Goal: Task Accomplishment & Management: Use online tool/utility

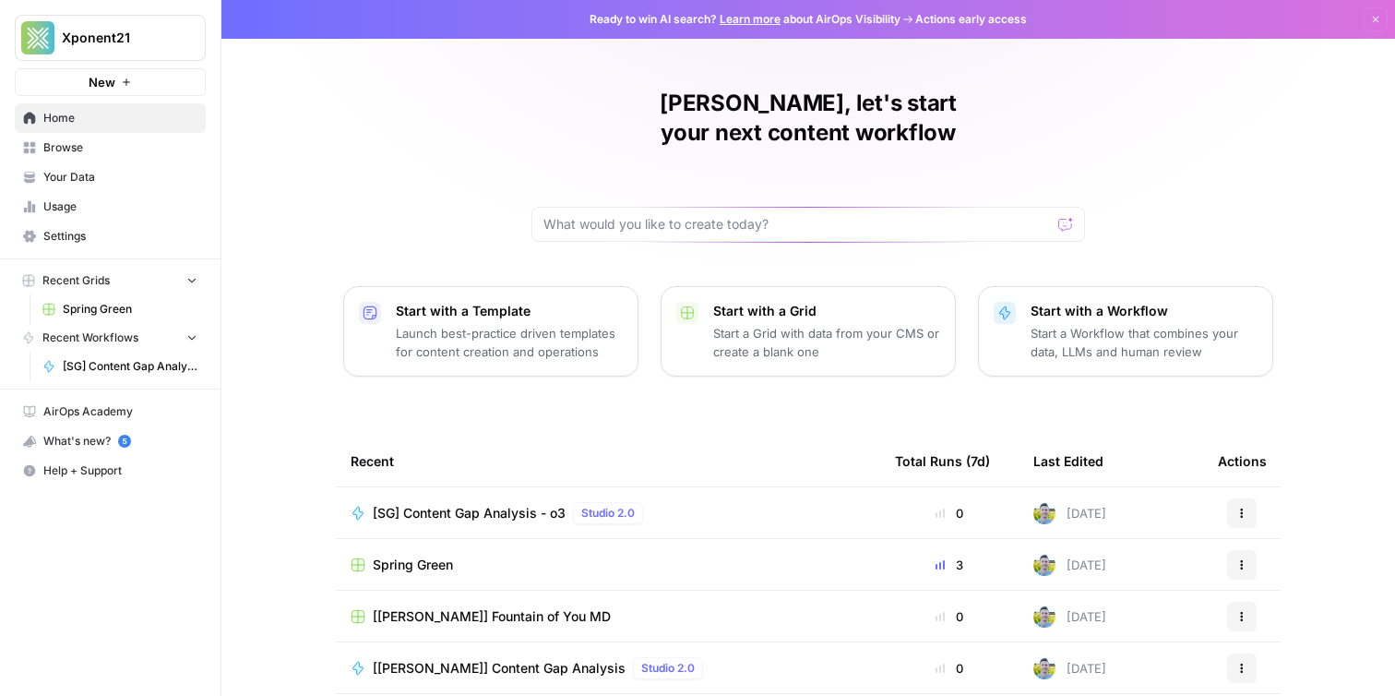
scroll to position [17, 0]
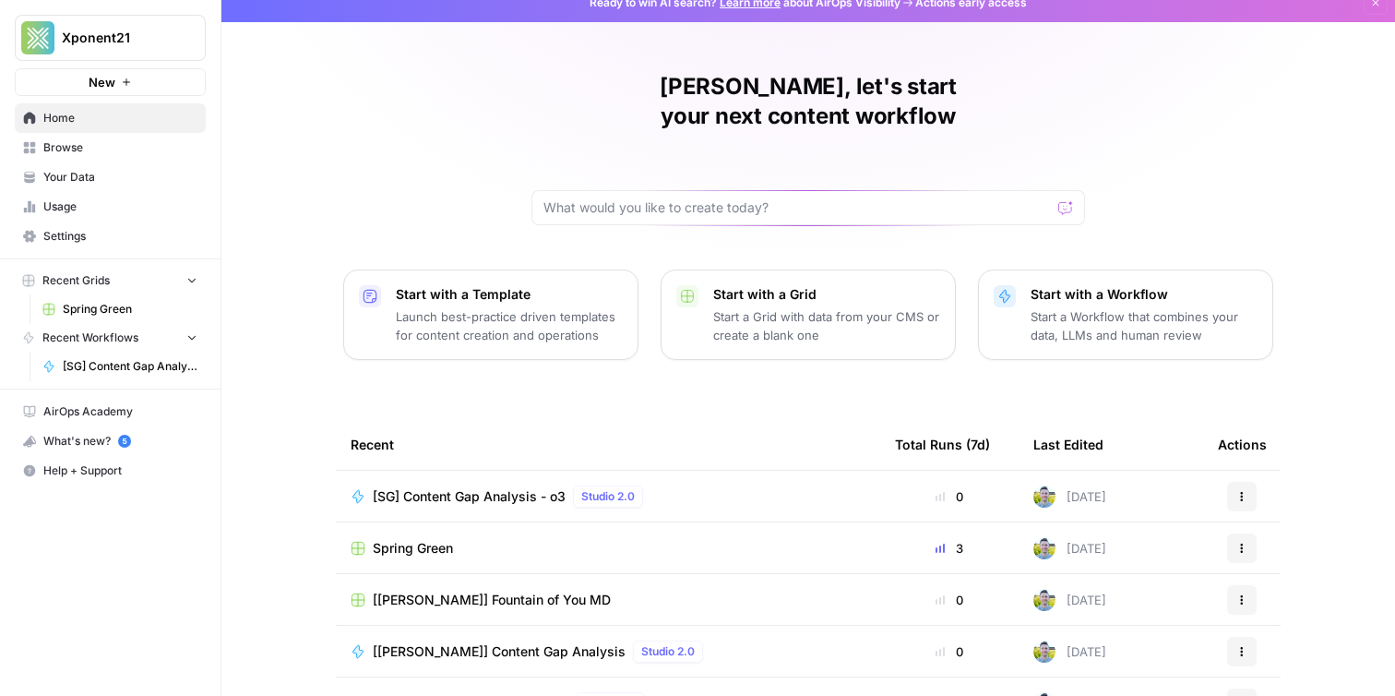
click at [497, 485] on div "[SG] Content Gap Analysis - o3 Studio 2.0" at bounding box center [512, 496] width 278 height 22
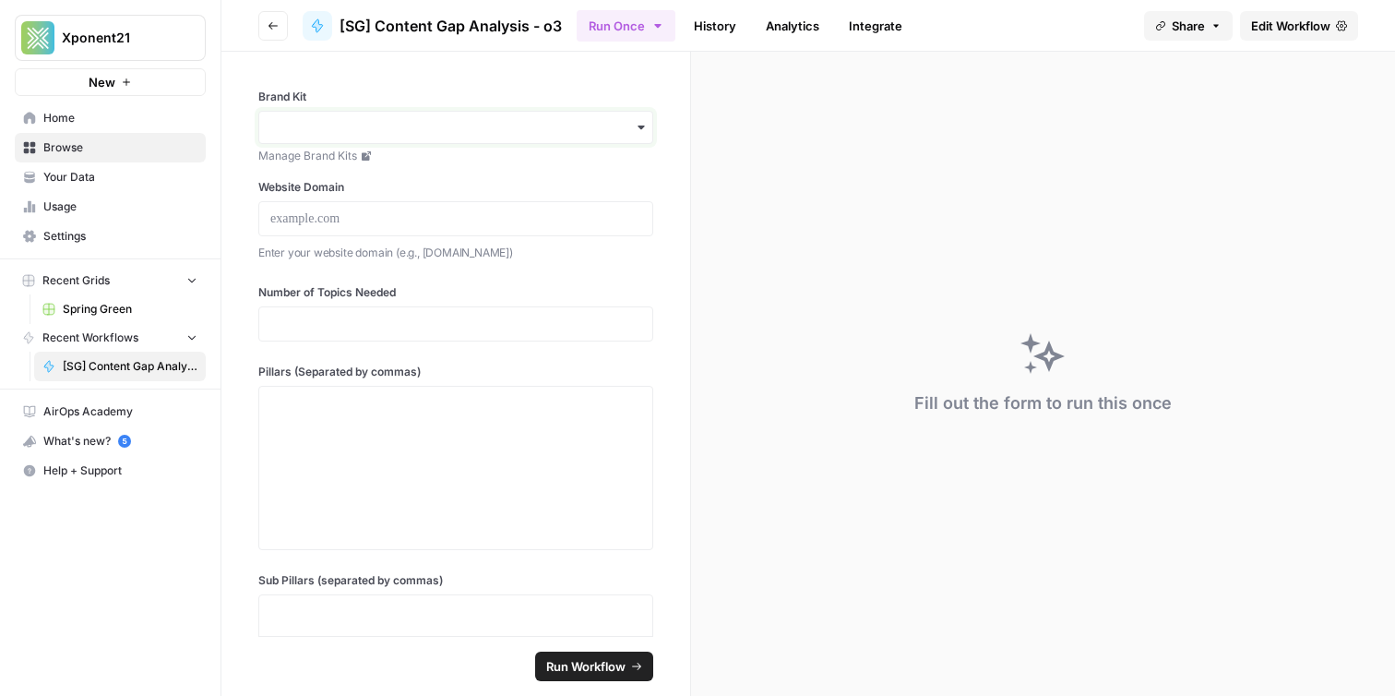
click at [450, 129] on input "Brand Kit" at bounding box center [455, 127] width 371 height 18
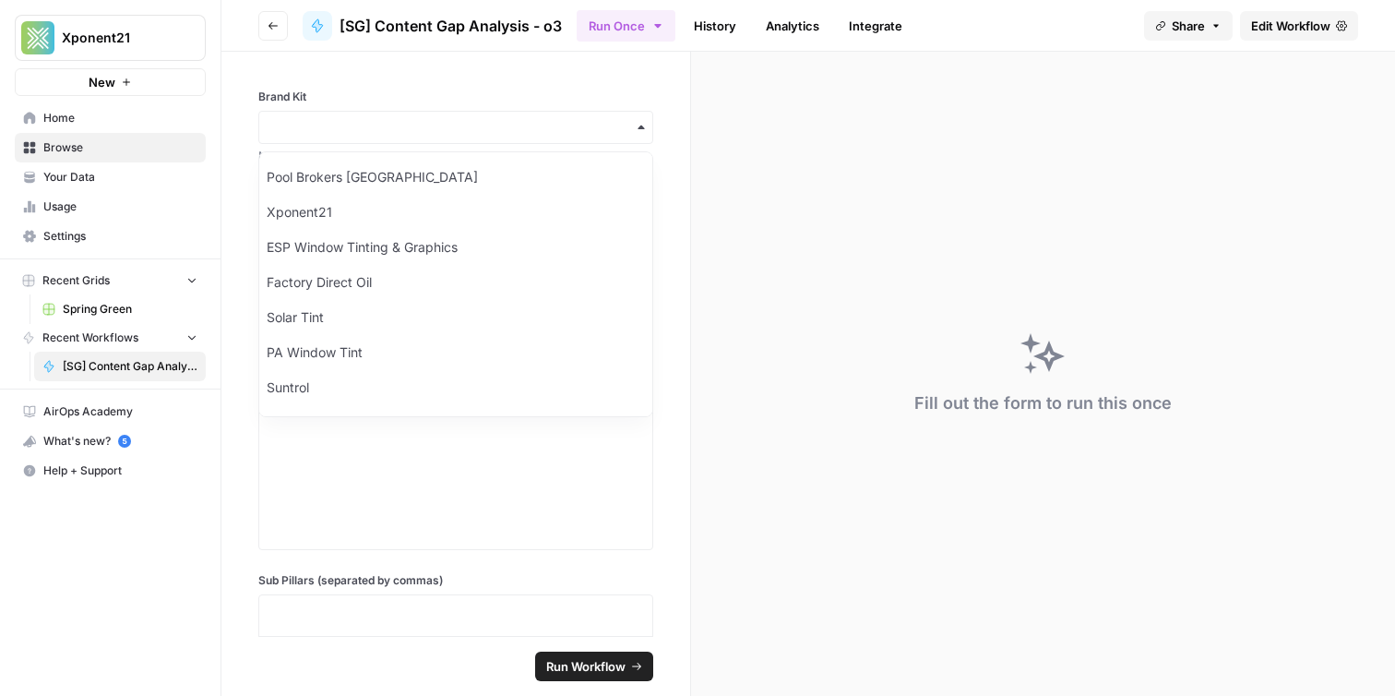
click at [351, 97] on label "Brand Kit" at bounding box center [455, 97] width 395 height 17
click at [351, 118] on input "Brand Kit" at bounding box center [455, 127] width 371 height 18
